Goal: Task Accomplishment & Management: Use online tool/utility

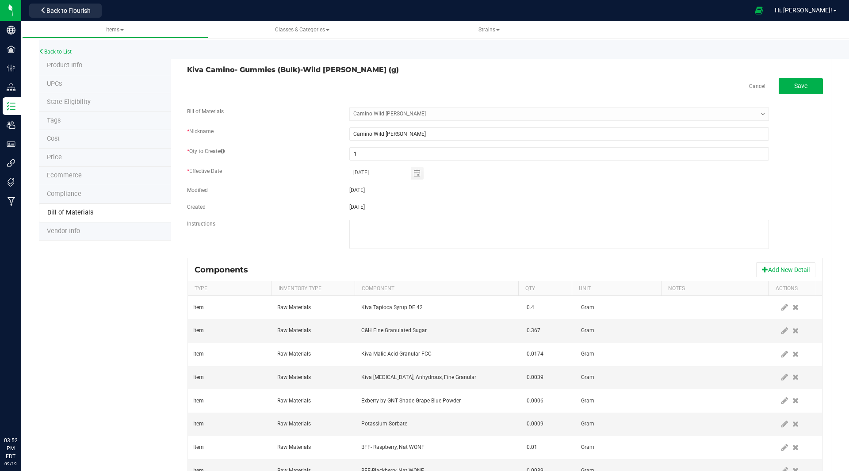
select select "29"
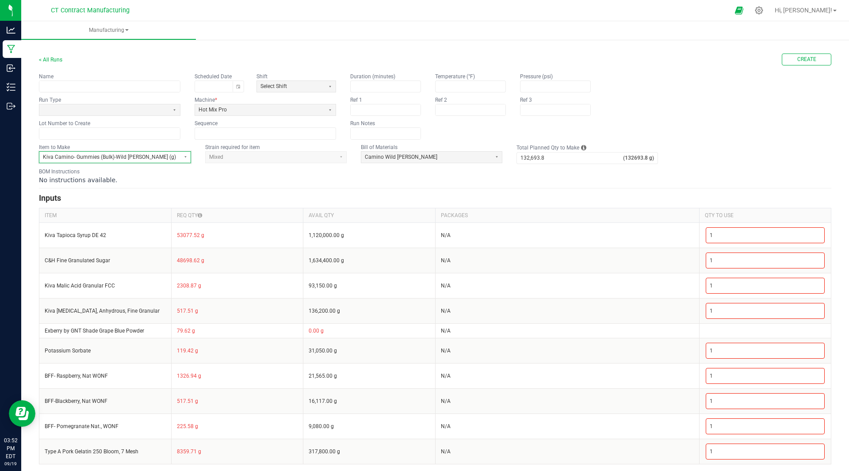
click at [119, 156] on span "Kiva Camino- Gummies (Bulk)-Wild [PERSON_NAME] (g)" at bounding box center [109, 157] width 133 height 8
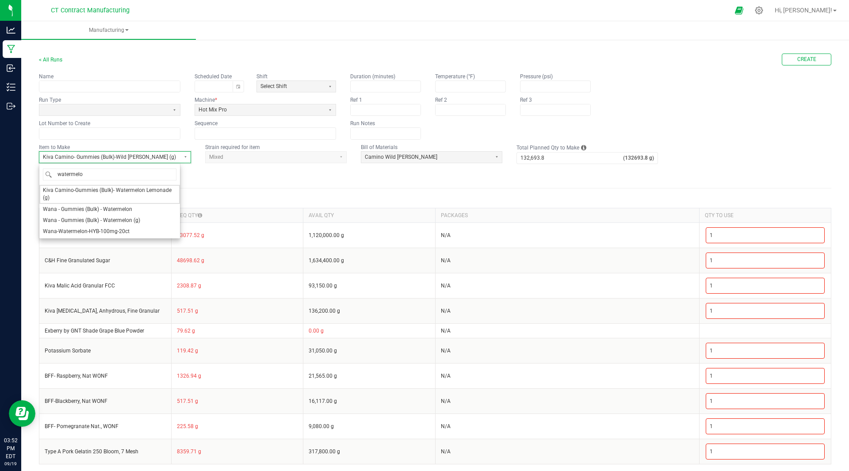
type input "watermelon"
click at [121, 190] on span "Kiva Camino-Gummies (Bulk)- Watermelon Lemonade (g)" at bounding box center [109, 194] width 133 height 15
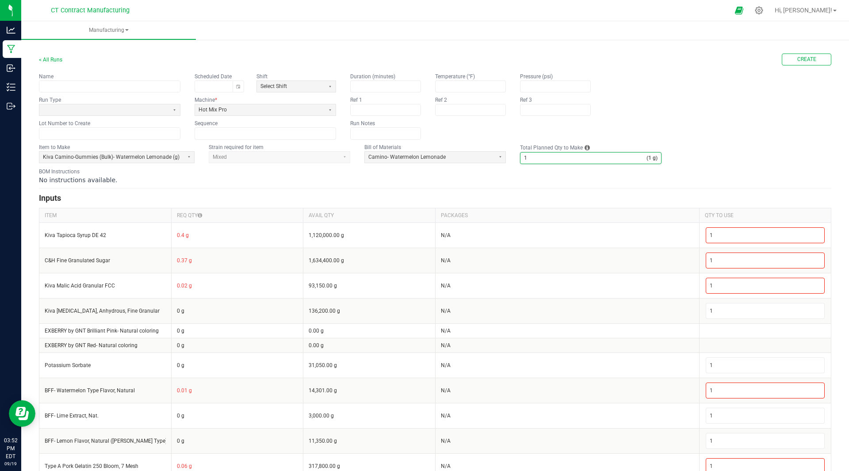
click at [549, 160] on input "1" at bounding box center [583, 158] width 126 height 11
click at [536, 161] on input "1" at bounding box center [583, 158] width 126 height 11
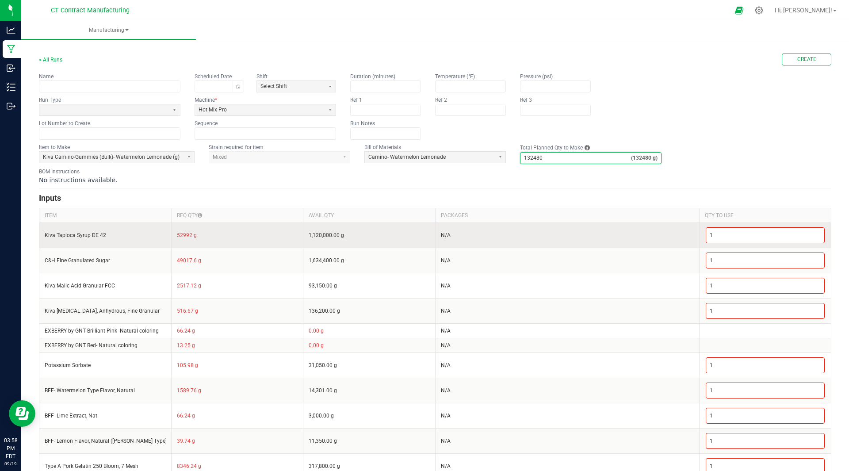
type input "132,480"
